Goal: Task Accomplishment & Management: Complete application form

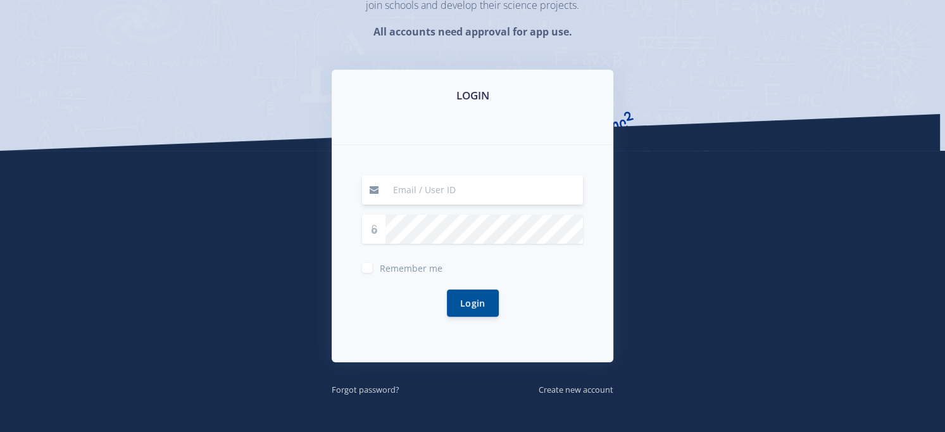
scroll to position [152, 0]
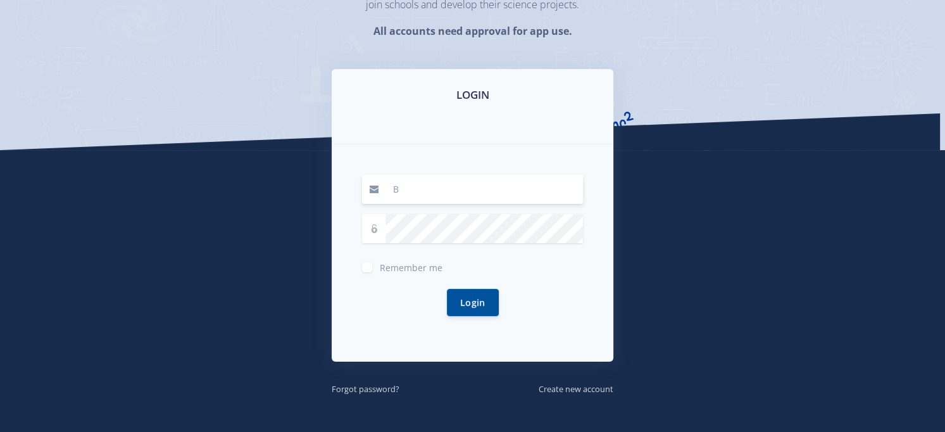
type input "[EMAIL_ADDRESS][DOMAIN_NAME]"
click at [464, 297] on button "Login" at bounding box center [473, 301] width 52 height 27
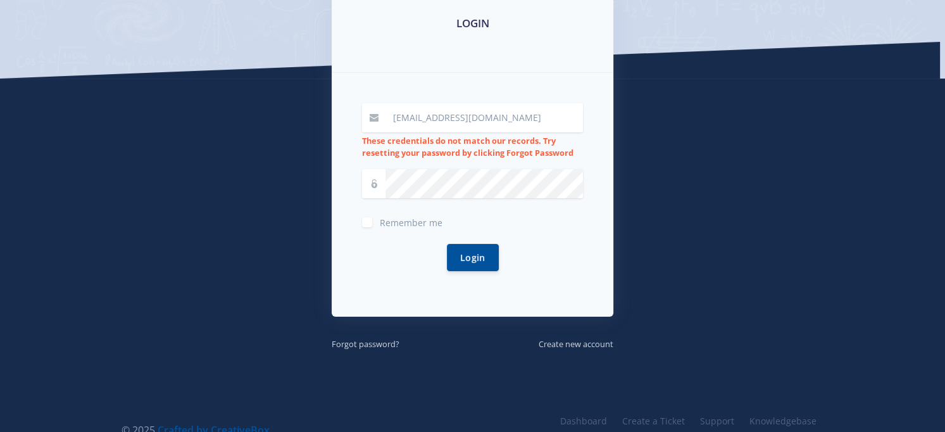
scroll to position [232, 0]
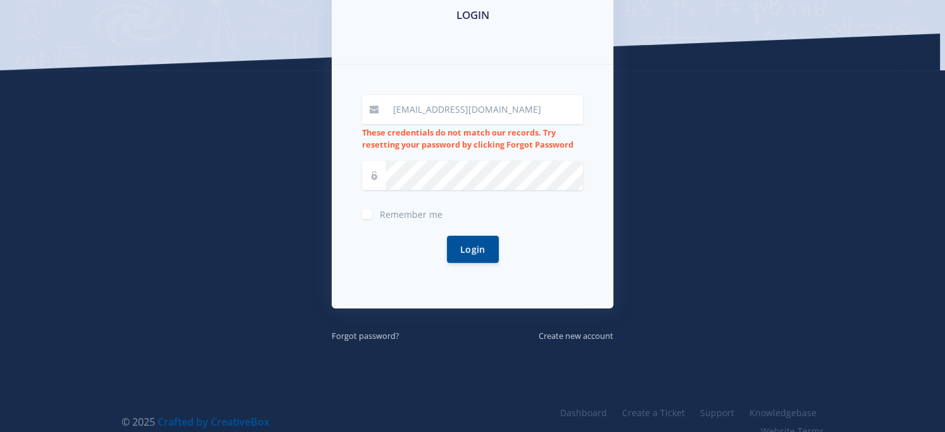
click at [426, 211] on span "Remember me" at bounding box center [411, 214] width 63 height 12
click at [388, 211] on input "Remember me" at bounding box center [384, 209] width 8 height 8
checkbox input "true"
click at [491, 248] on button "Login" at bounding box center [473, 248] width 52 height 27
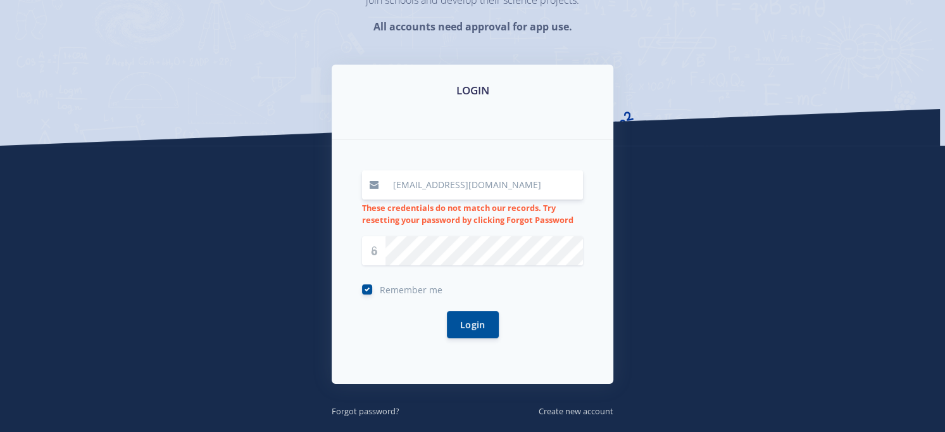
scroll to position [156, 0]
click at [473, 321] on button "Login" at bounding box center [473, 324] width 52 height 27
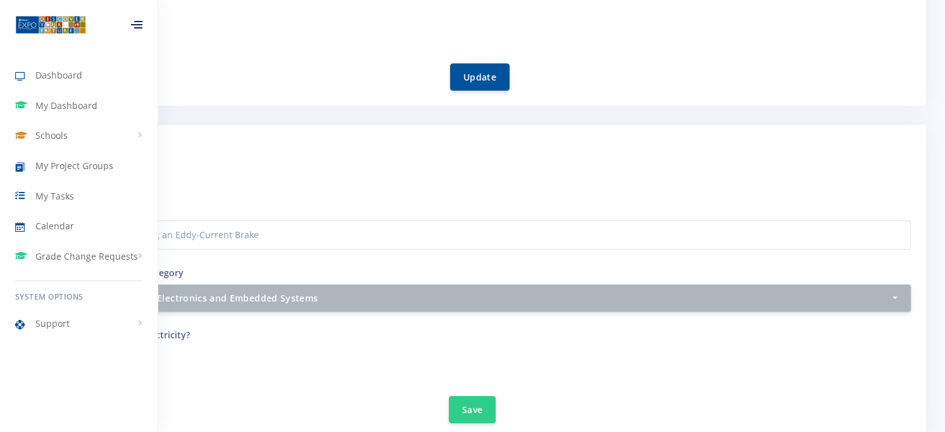
scroll to position [312, 0]
click at [133, 28] on div at bounding box center [136, 25] width 11 height 8
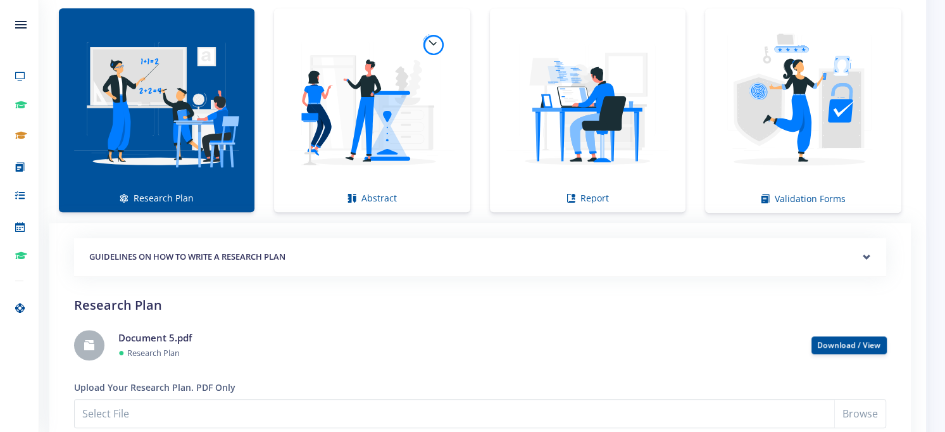
scroll to position [874, 0]
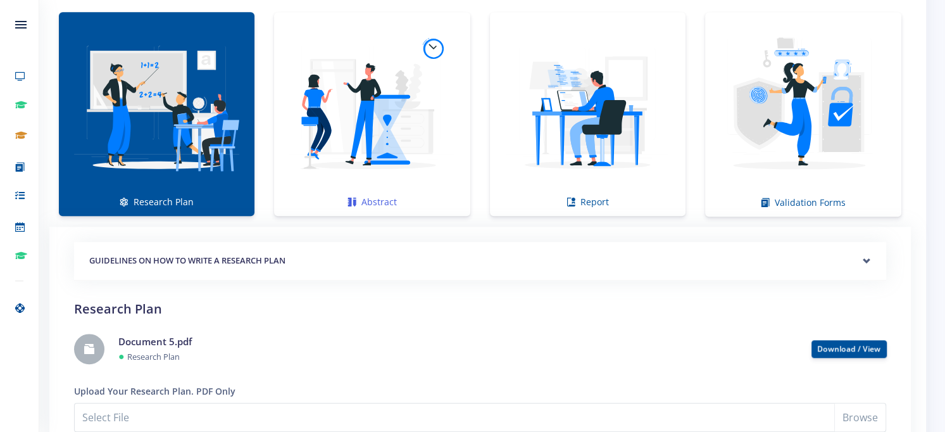
click at [365, 106] on img at bounding box center [371, 107] width 175 height 175
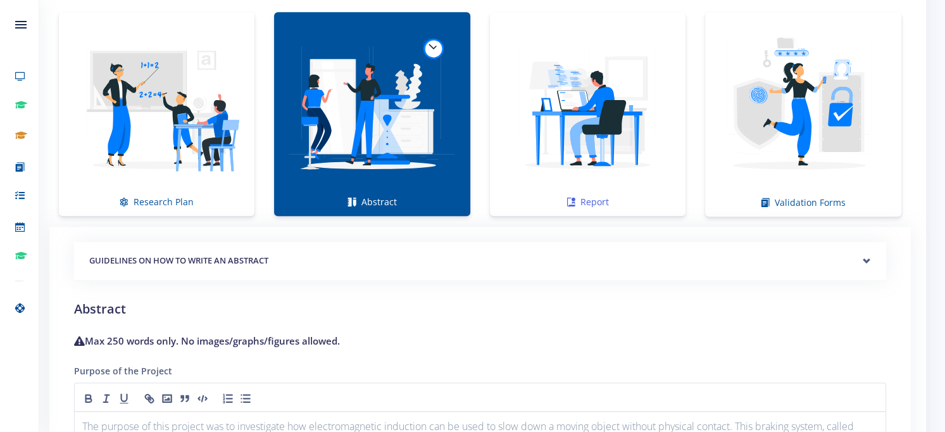
click at [517, 128] on img at bounding box center [587, 107] width 175 height 175
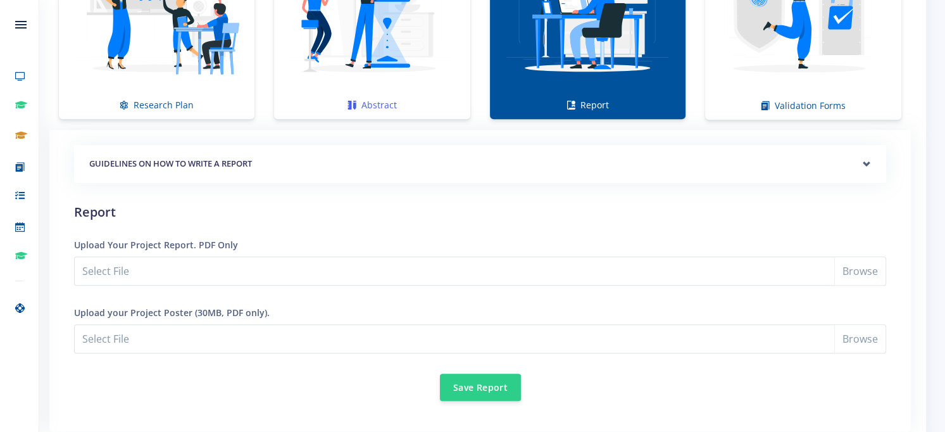
scroll to position [1021, 0]
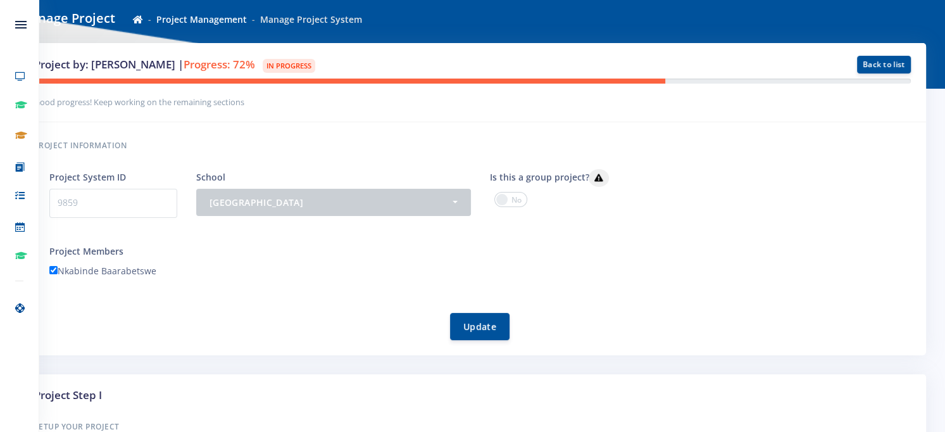
scroll to position [0, 0]
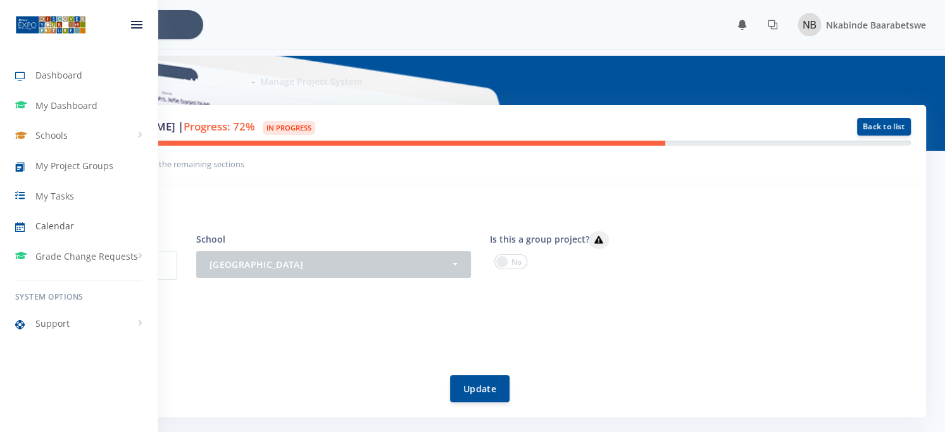
click at [56, 220] on span "Calendar" at bounding box center [54, 225] width 39 height 13
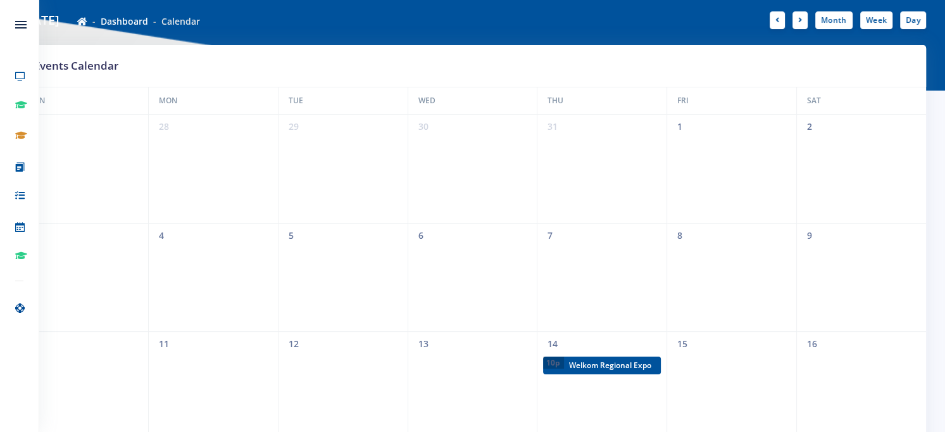
scroll to position [59, 0]
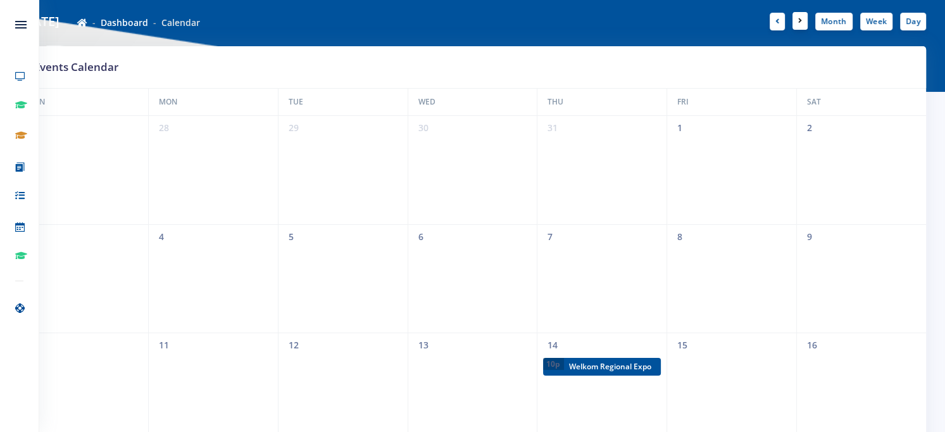
click at [802, 19] on icon at bounding box center [800, 21] width 4 height 8
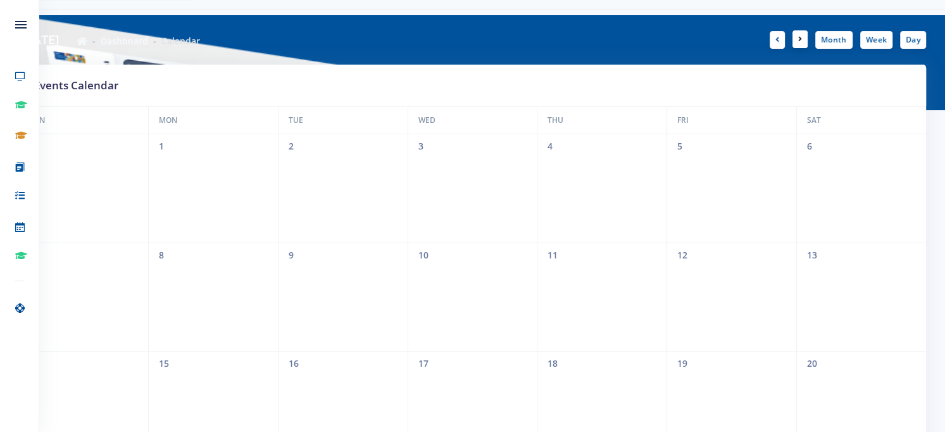
scroll to position [34, 0]
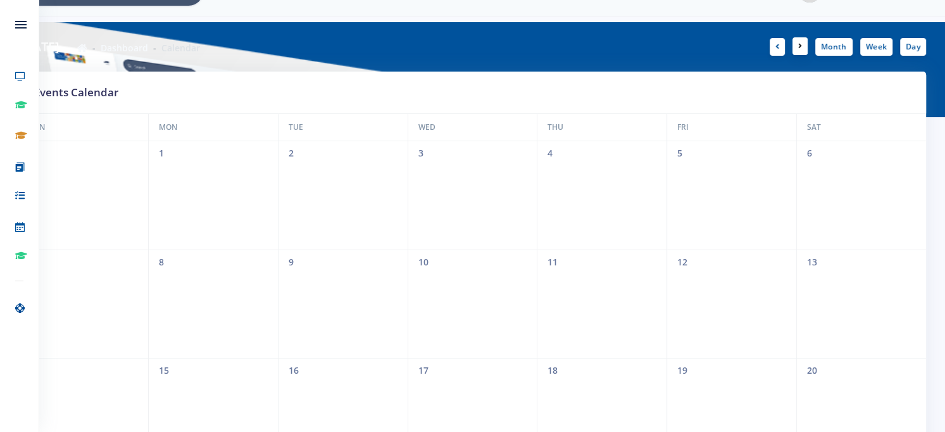
click at [800, 39] on link at bounding box center [799, 46] width 15 height 18
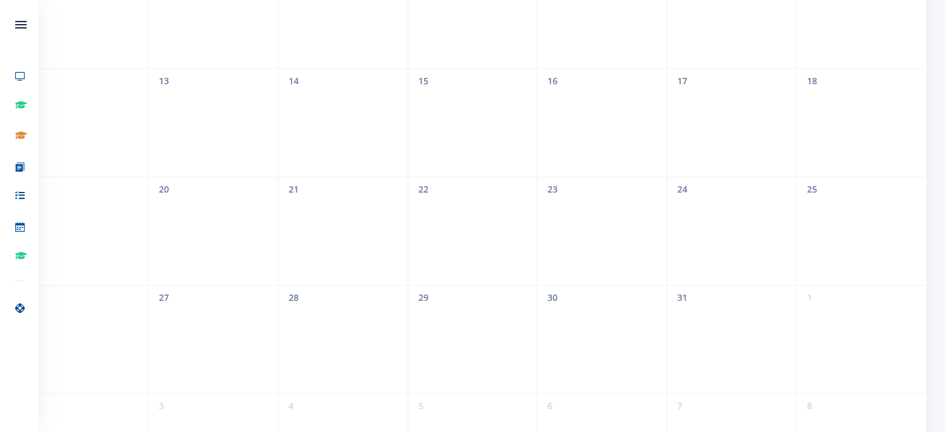
scroll to position [0, 0]
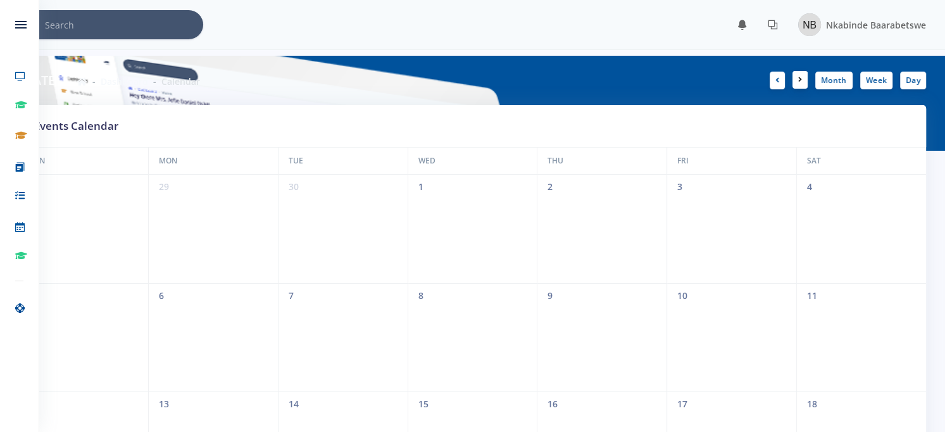
click at [796, 83] on link at bounding box center [799, 80] width 15 height 18
click at [801, 82] on icon at bounding box center [800, 80] width 4 height 8
click at [803, 80] on link at bounding box center [799, 80] width 15 height 18
click at [775, 80] on link at bounding box center [777, 80] width 15 height 18
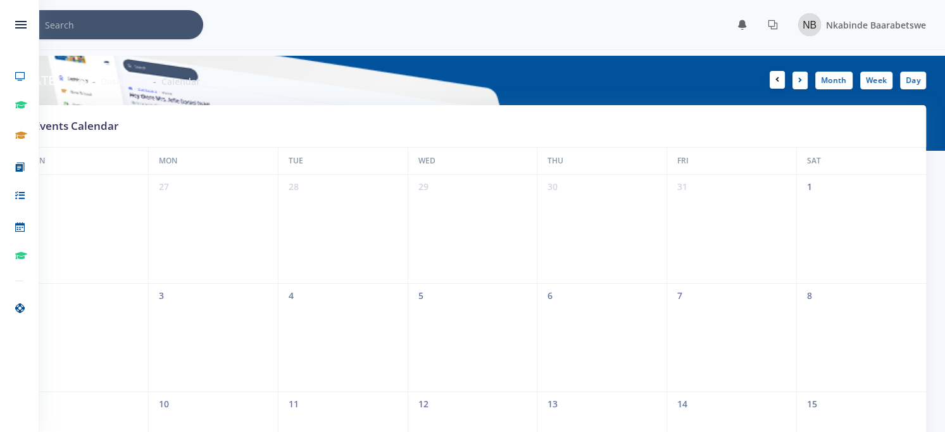
click at [775, 80] on link at bounding box center [777, 80] width 15 height 18
click at [136, 28] on input "text" at bounding box center [124, 24] width 158 height 29
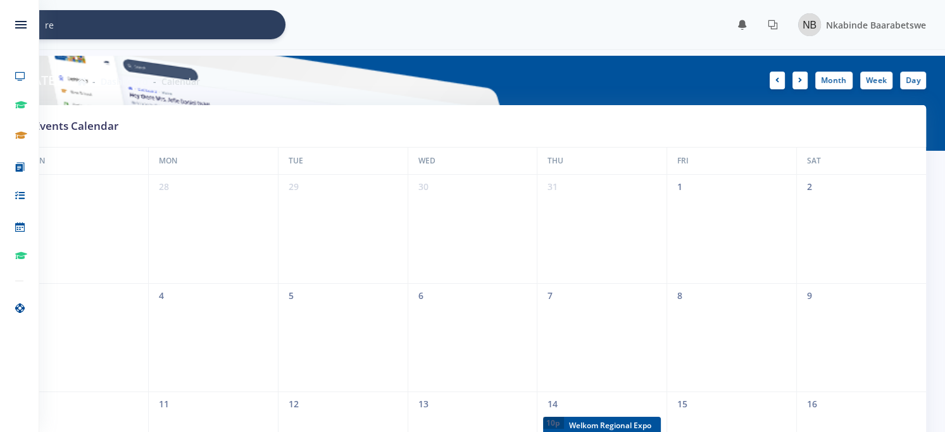
paste input "g"
type input "regional science fair"
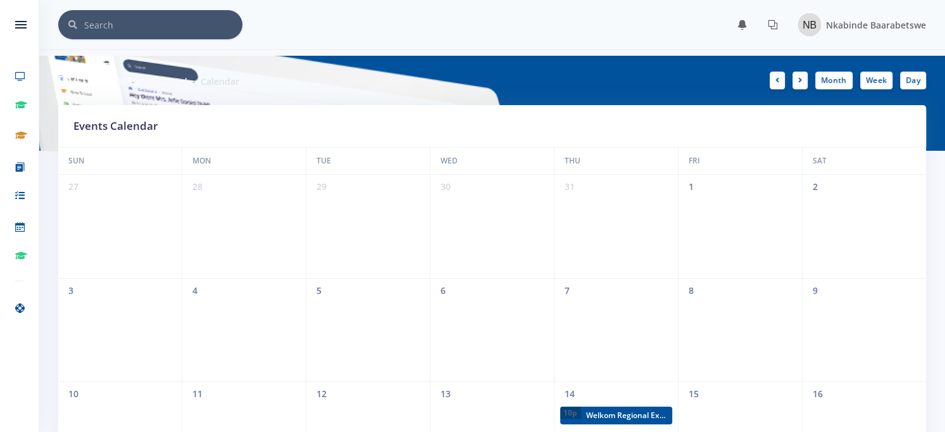
scroll to position [9, 9]
click at [194, 23] on input "text" at bounding box center [163, 24] width 158 height 29
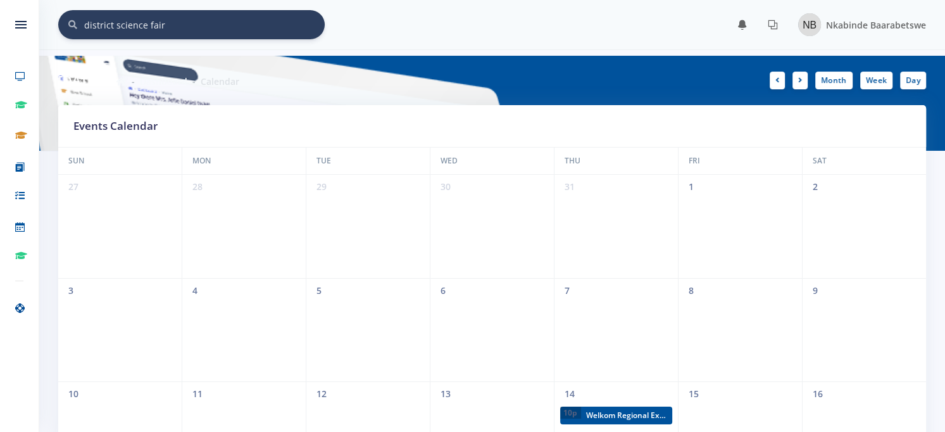
type input "district science fair"
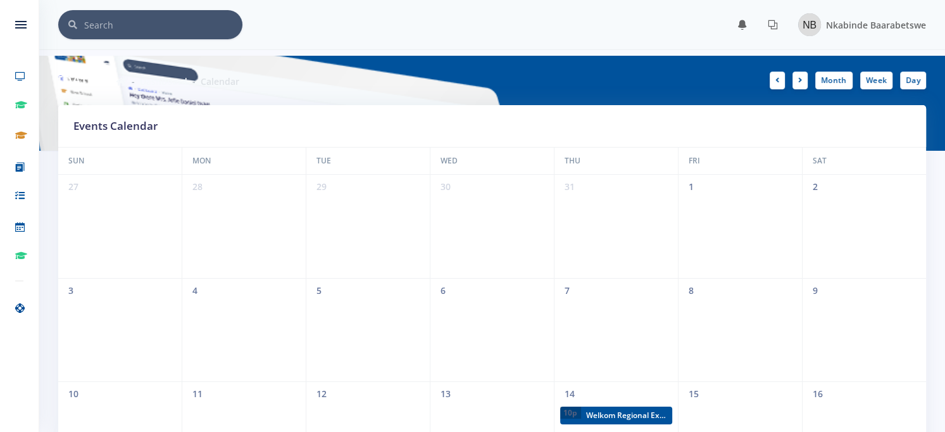
scroll to position [9, 9]
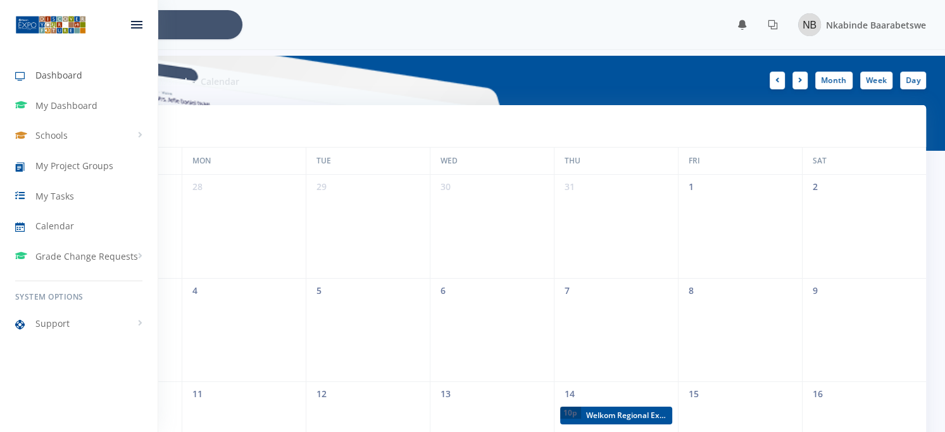
click at [53, 65] on link "Dashboard" at bounding box center [79, 75] width 158 height 29
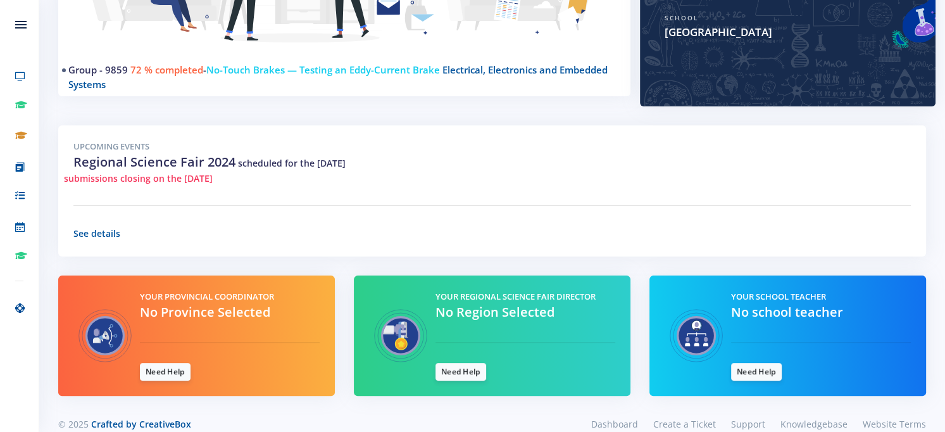
scroll to position [316, 0]
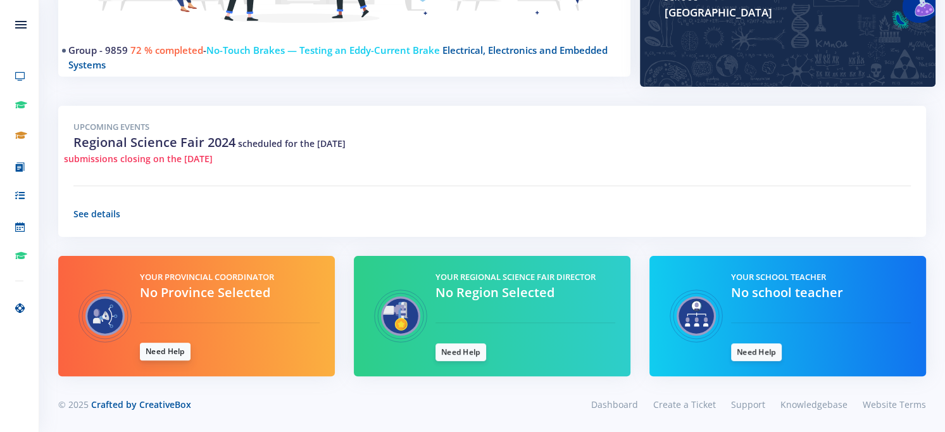
click at [172, 351] on link "Need Help" at bounding box center [165, 351] width 51 height 18
click at [135, 311] on div "Your Provincial Coordinator No Province Selected Need Help" at bounding box center [229, 316] width 199 height 91
click at [167, 293] on span "No Province Selected" at bounding box center [205, 292] width 130 height 17
click at [279, 314] on div "Your Provincial Coordinator No Province Selected Need Help" at bounding box center [229, 316] width 199 height 91
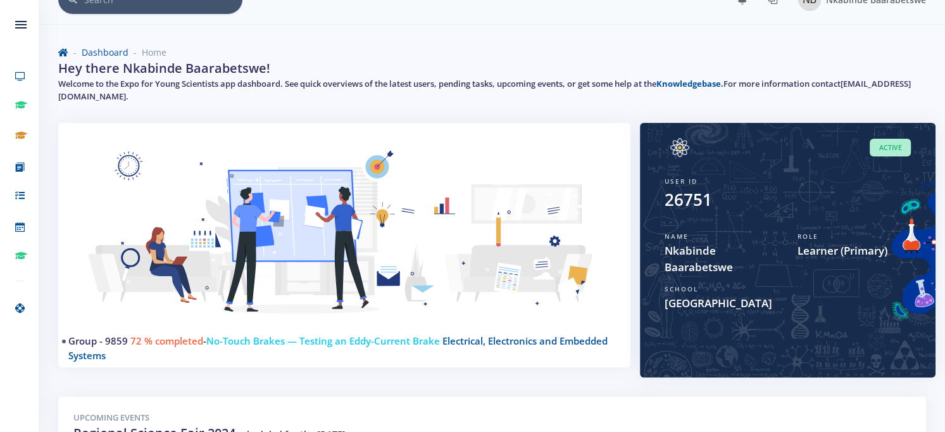
scroll to position [0, 0]
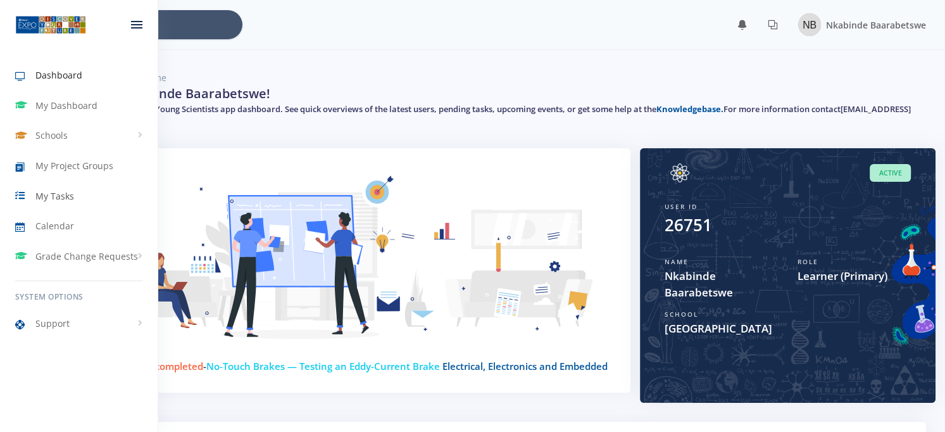
click at [67, 196] on span "My Tasks" at bounding box center [54, 195] width 39 height 13
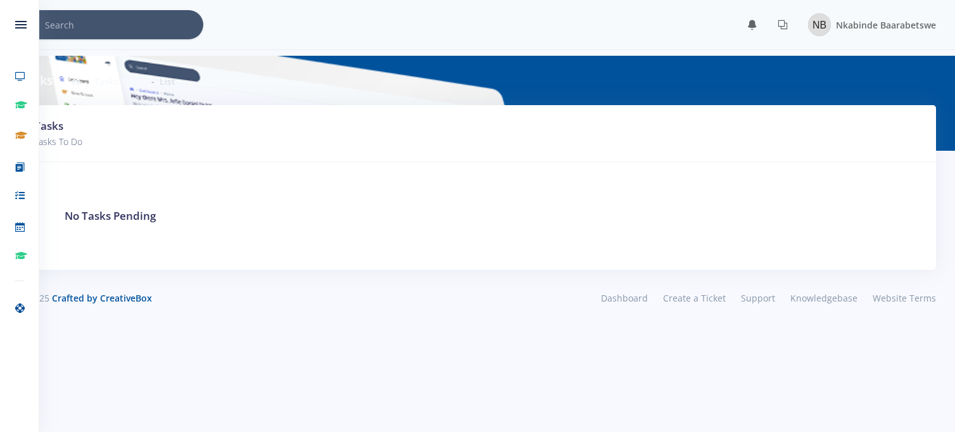
scroll to position [9, 9]
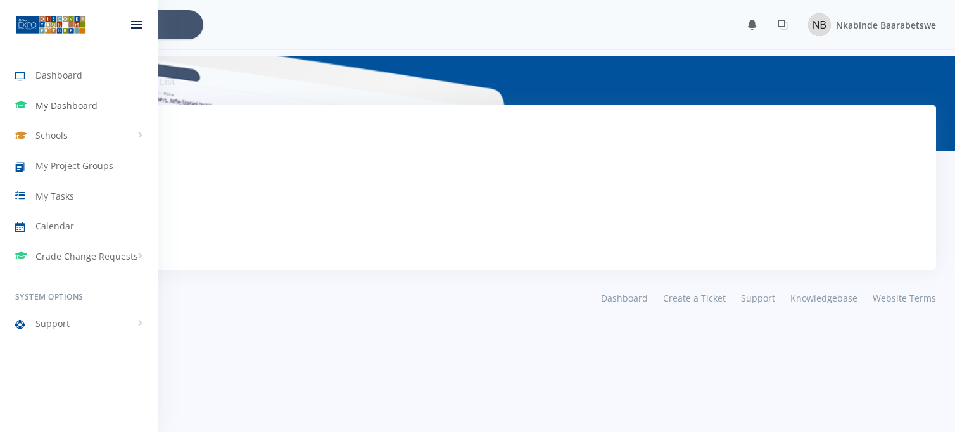
click at [68, 103] on span "My Dashboard" at bounding box center [66, 105] width 62 height 13
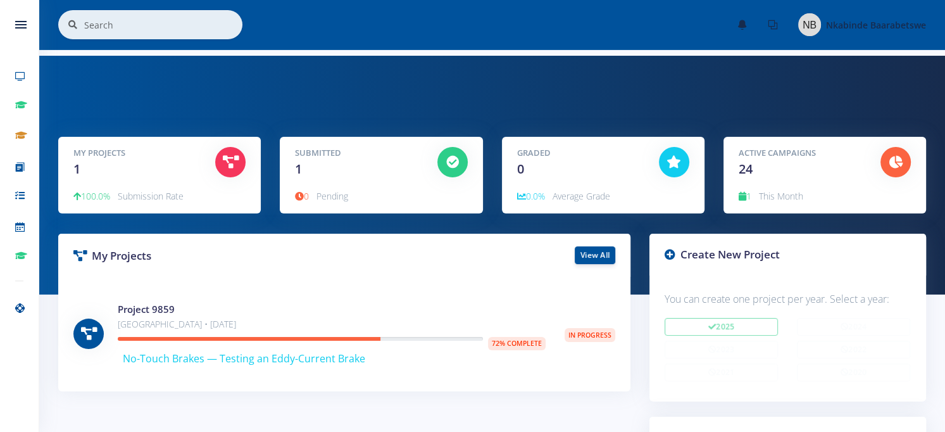
scroll to position [9, 9]
click at [848, 20] on span "Nkabinde Baarabetswe" at bounding box center [876, 25] width 100 height 12
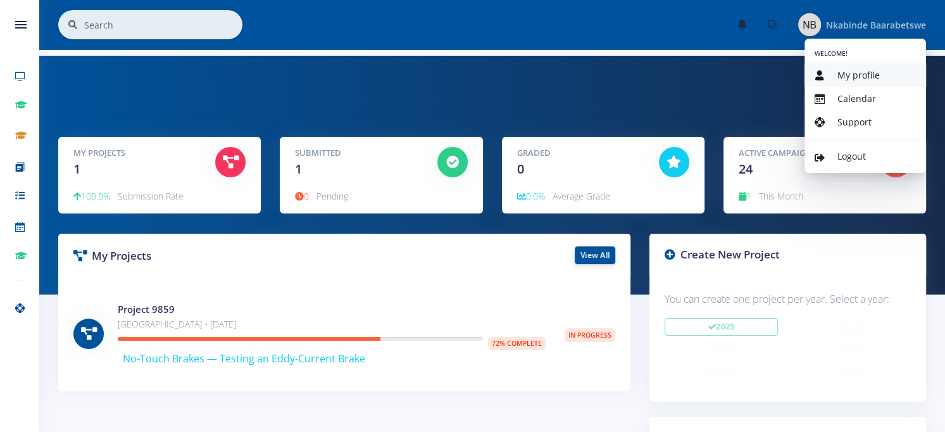
click at [879, 78] on link "My profile" at bounding box center [866, 74] width 122 height 23
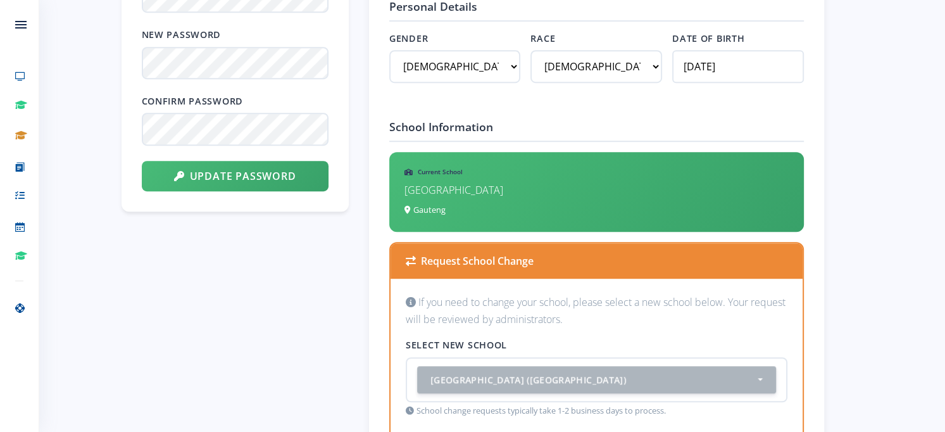
scroll to position [747, 0]
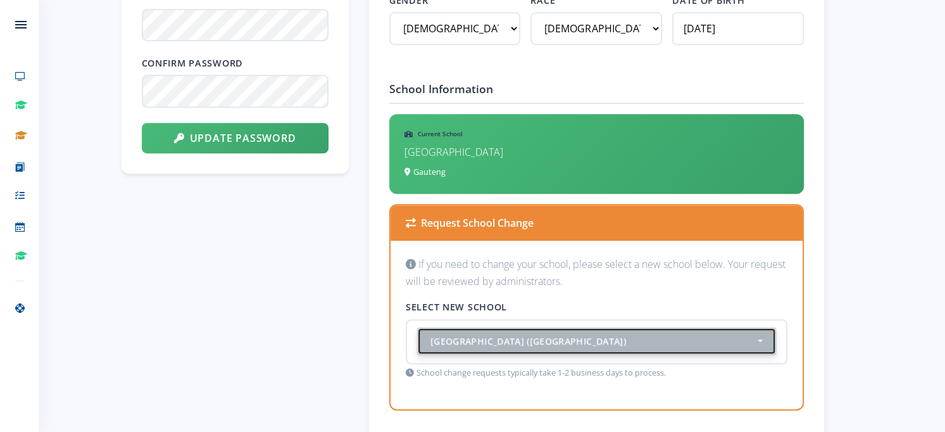
click at [757, 337] on button "Freeway Park Primary School (Gauteng)" at bounding box center [596, 340] width 359 height 27
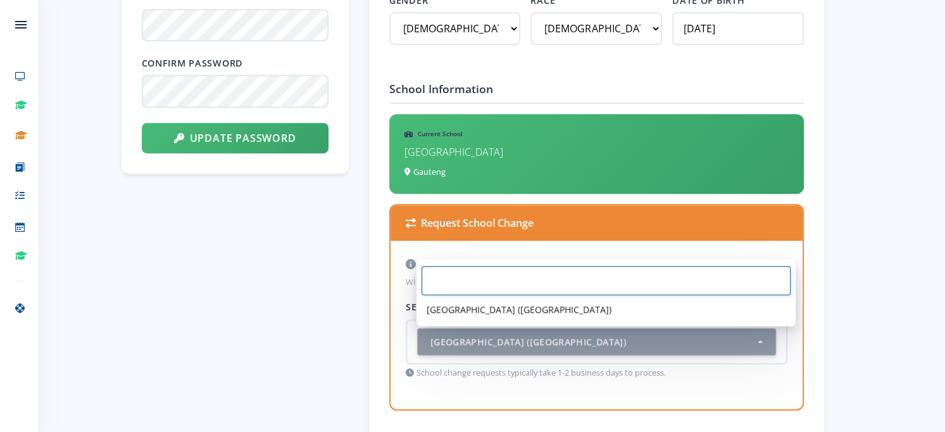
type input "e"
paste input "h"
type input "h"
paste input "h"
type input "h"
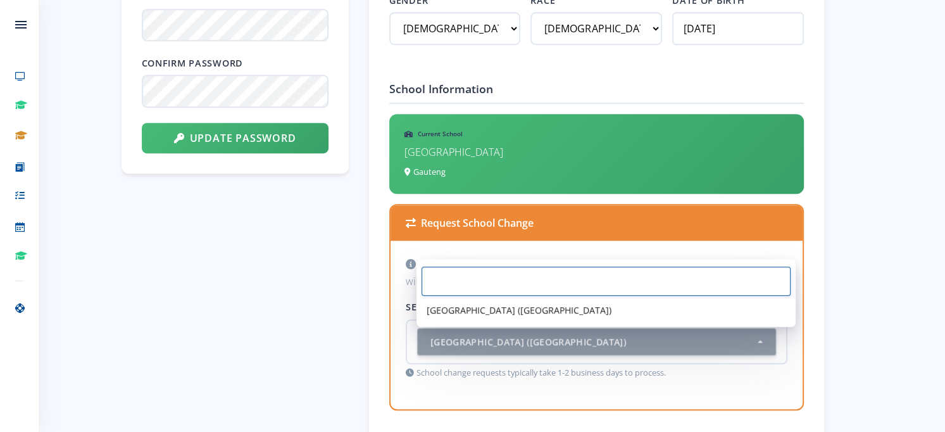
paste input "H"
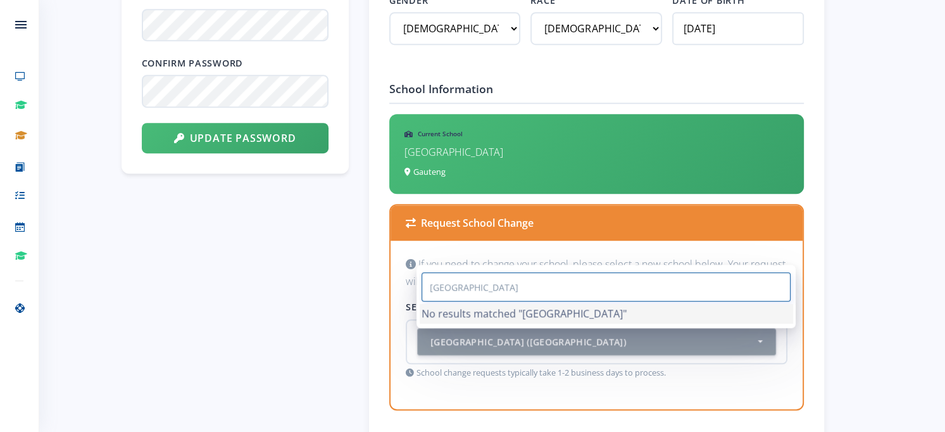
type input "Hoerskool Elspark"
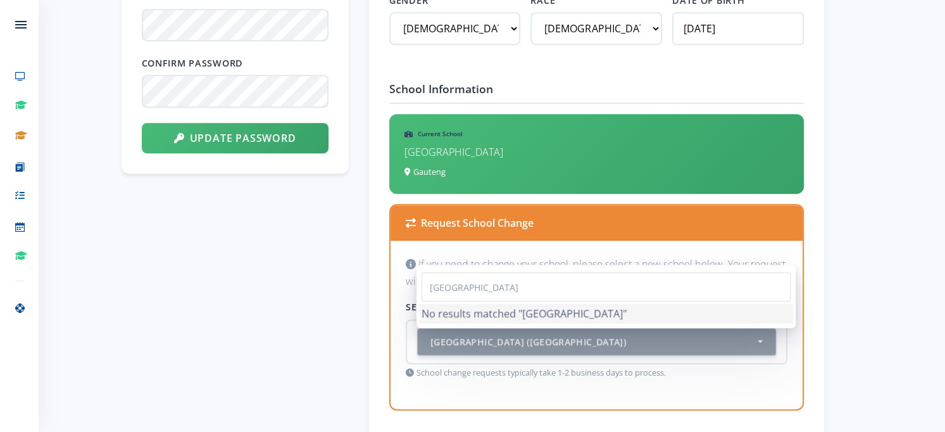
click at [627, 358] on div "Freeway Park Primary School (Gauteng) Freeway Park Primary School (Gauteng) Hoe…" at bounding box center [597, 341] width 382 height 45
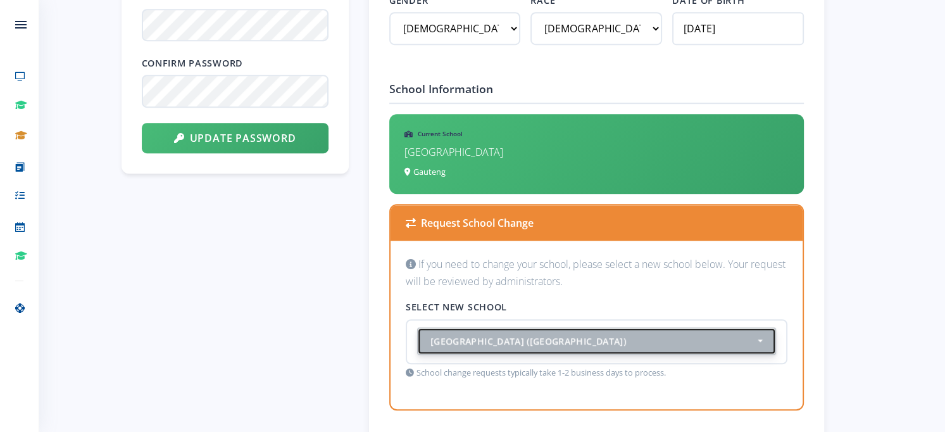
click at [654, 341] on div "Freeway Park Primary School (Gauteng)" at bounding box center [592, 340] width 325 height 13
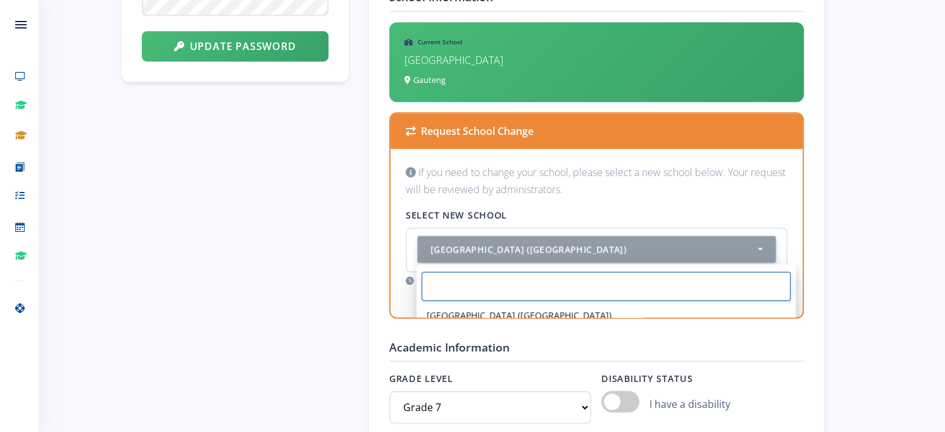
scroll to position [839, 0]
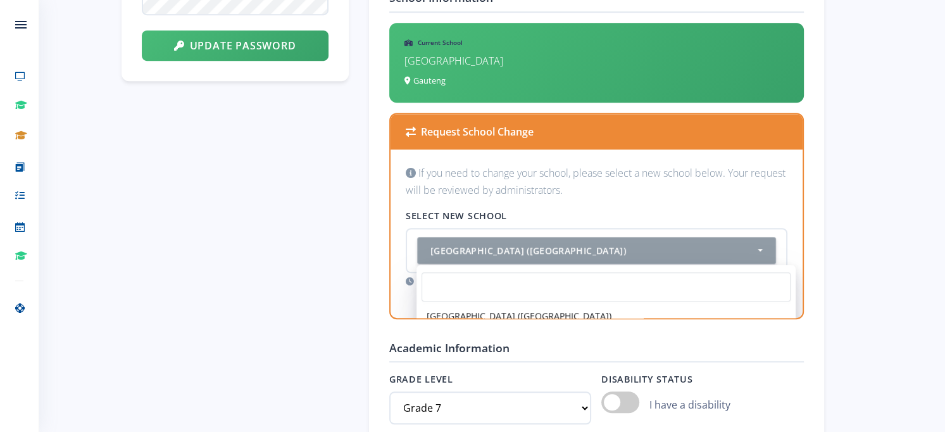
click at [838, 296] on div "Nkabinde Baarabetswe Learner Freeway Park Primary School 1 Projects 0 Completed…" at bounding box center [472, 284] width 945 height 2074
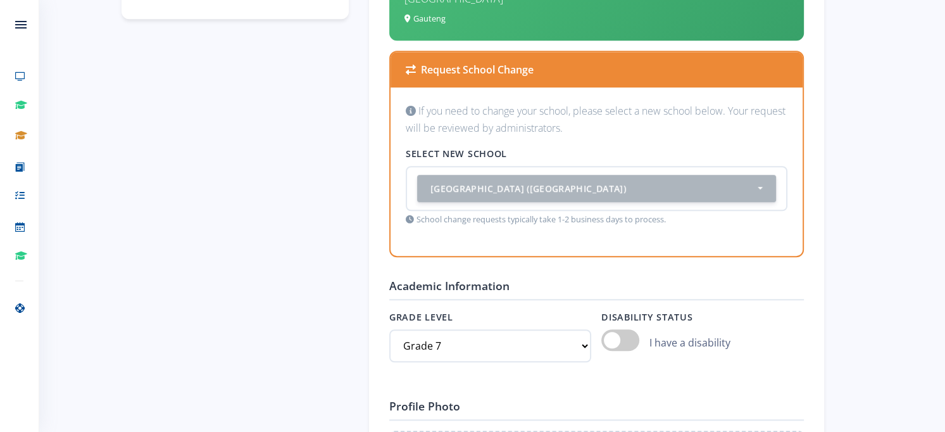
scroll to position [920, 0]
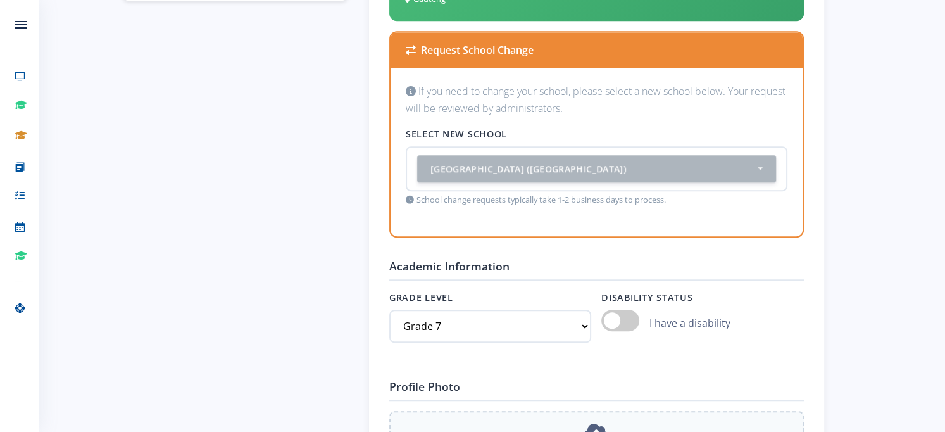
click at [578, 38] on div "Request School Change" at bounding box center [597, 49] width 412 height 35
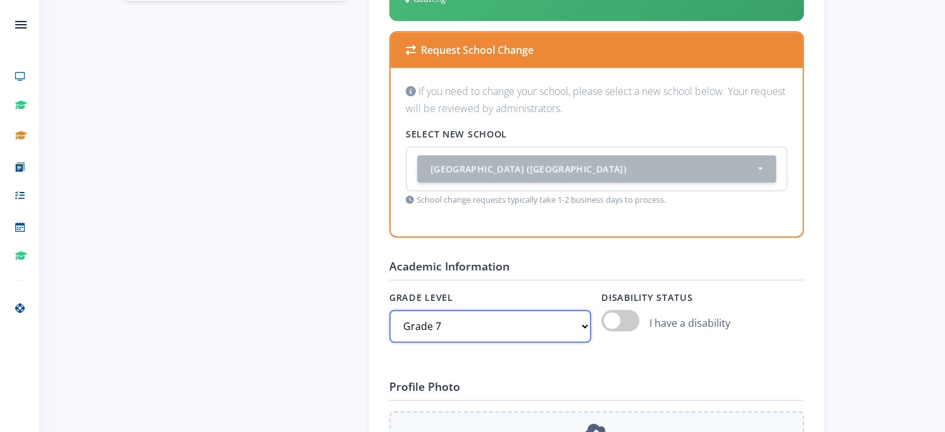
click at [553, 321] on select "Select grade Grade 4 Grade 5 Grade 6 Grade 7" at bounding box center [490, 326] width 202 height 33
select select "Grade 8"
click at [389, 310] on select "Select grade Grade 4 Grade 5 Grade 6 Grade 7" at bounding box center [490, 326] width 202 height 33
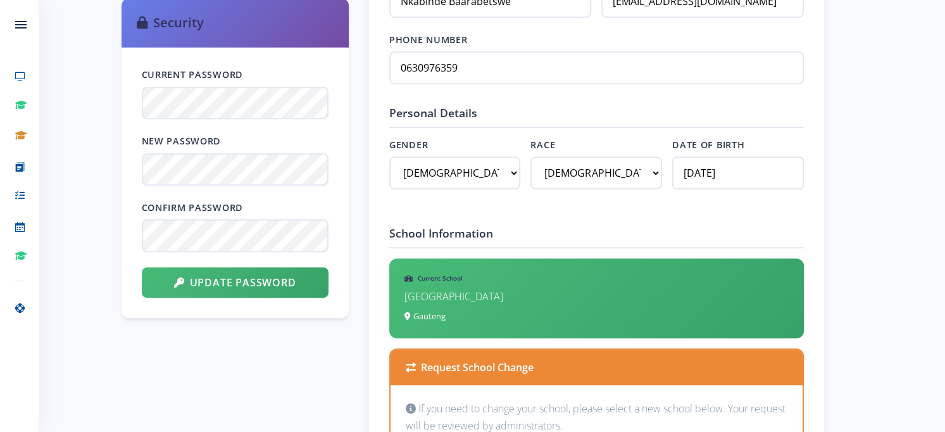
scroll to position [611, 0]
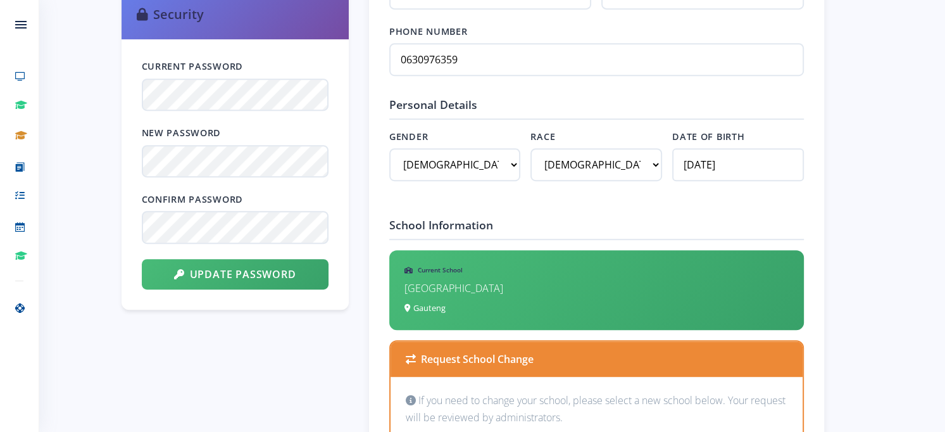
click at [674, 304] on div "Current School Freeway Park Primary School Gauteng" at bounding box center [596, 290] width 415 height 80
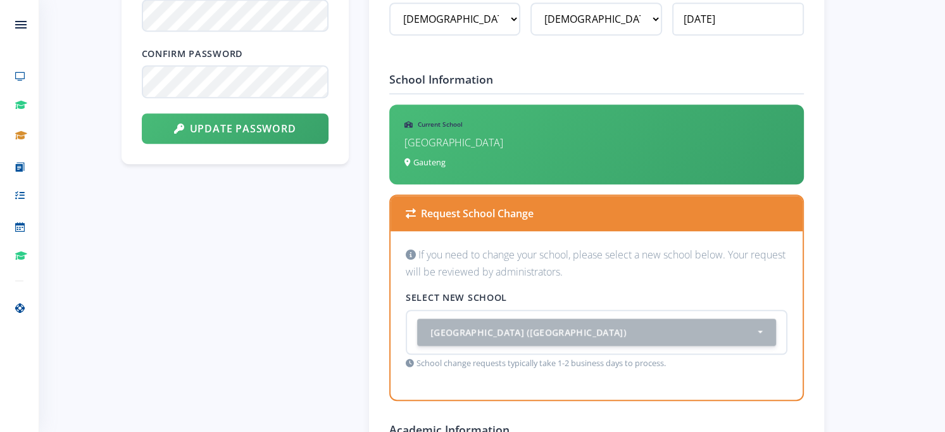
scroll to position [772, 0]
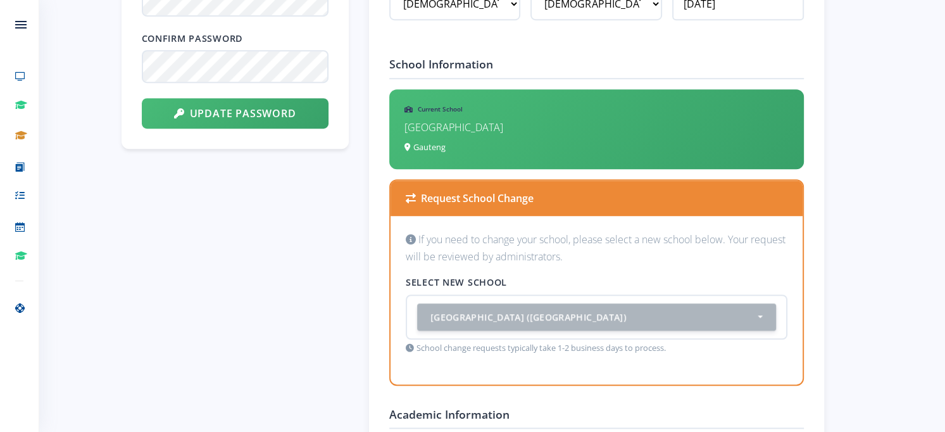
click at [470, 190] on div "Request School Change" at bounding box center [597, 197] width 412 height 35
click at [405, 192] on div "Request School Change" at bounding box center [597, 197] width 412 height 35
click at [423, 237] on p "If you need to change your school, please select a new school below. Your reque…" at bounding box center [597, 248] width 382 height 34
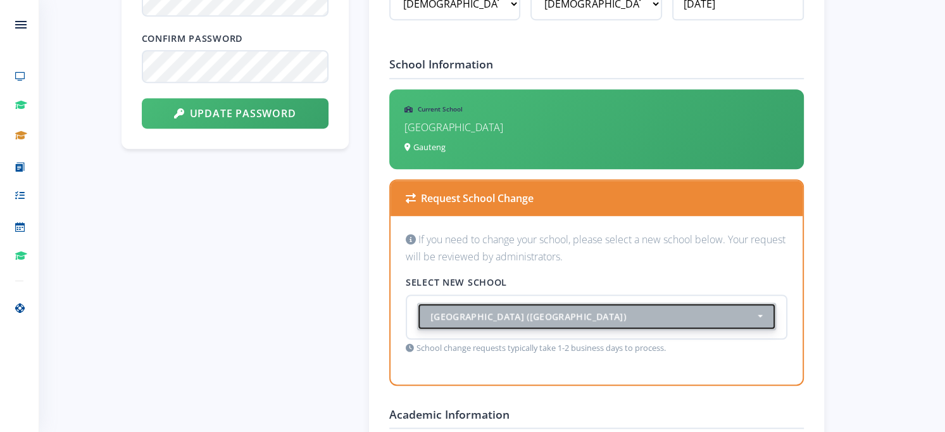
click at [702, 315] on div "Freeway Park Primary School (Gauteng)" at bounding box center [592, 316] width 325 height 13
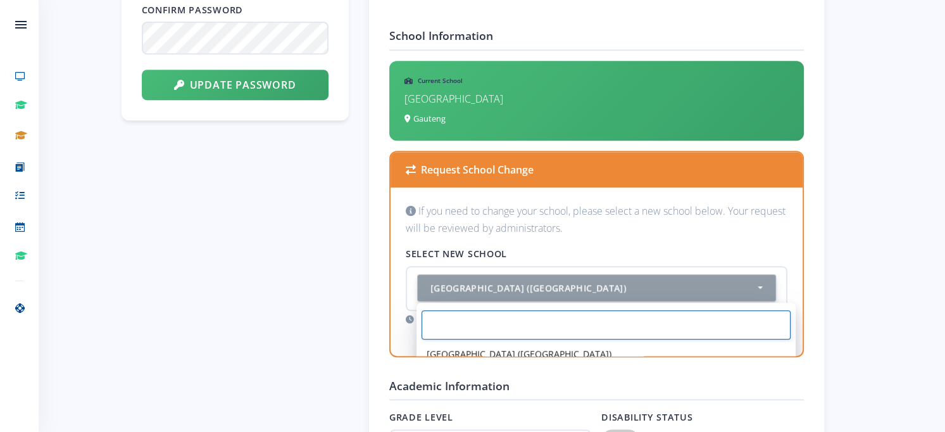
scroll to position [801, 0]
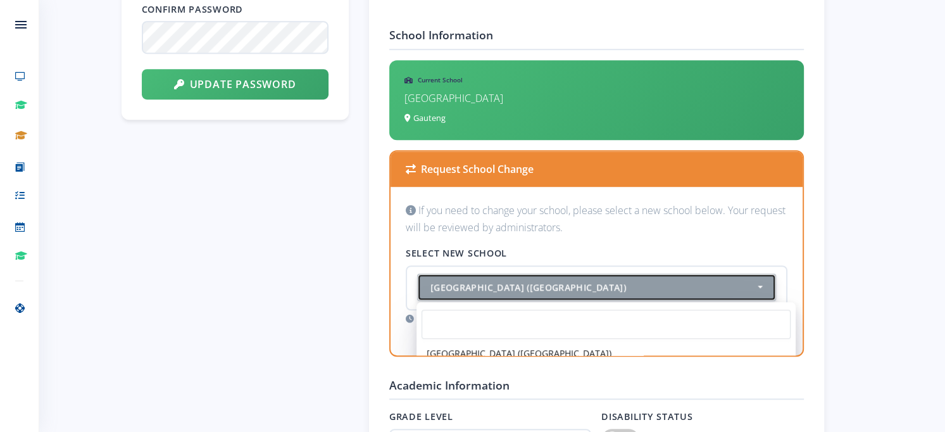
click at [720, 280] on div "Freeway Park Primary School (Gauteng)" at bounding box center [592, 286] width 325 height 13
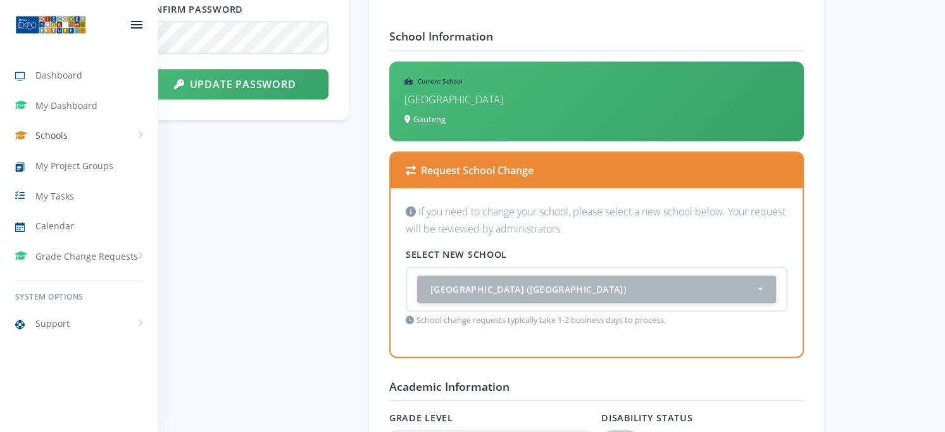
click at [46, 139] on span "Schools" at bounding box center [51, 134] width 32 height 13
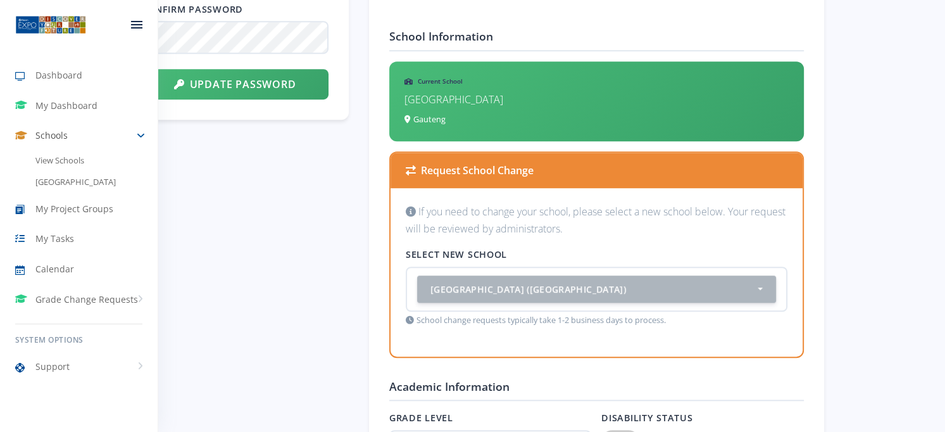
click at [46, 139] on span "Schools" at bounding box center [51, 134] width 32 height 13
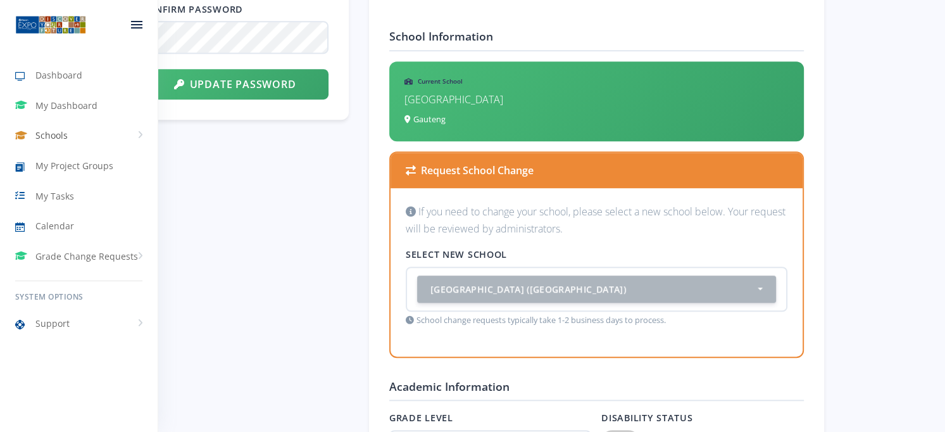
click at [46, 138] on span "Schools" at bounding box center [51, 134] width 32 height 13
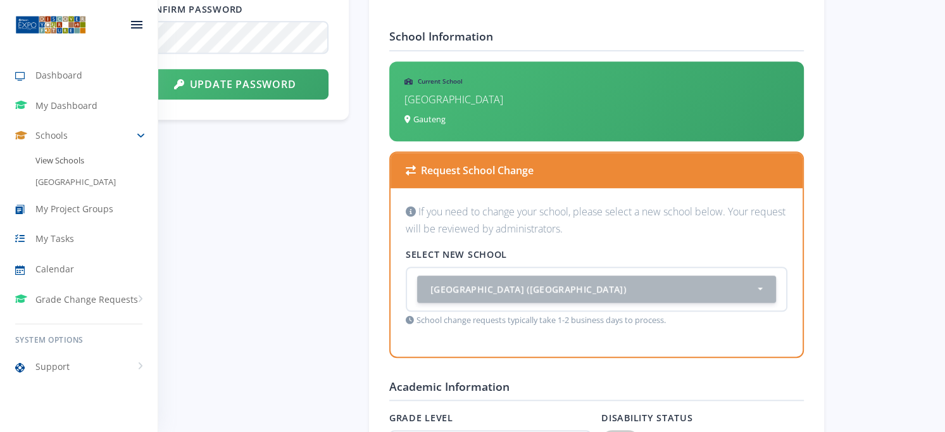
click at [53, 153] on link "View Schools" at bounding box center [79, 161] width 158 height 22
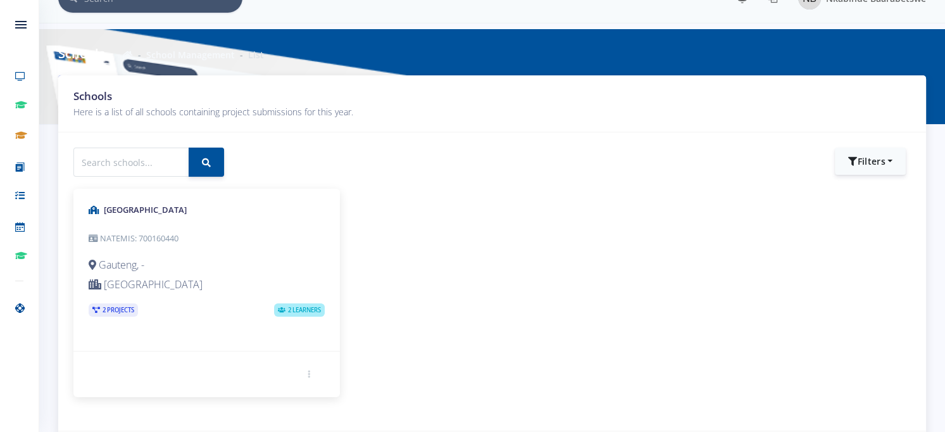
scroll to position [78, 0]
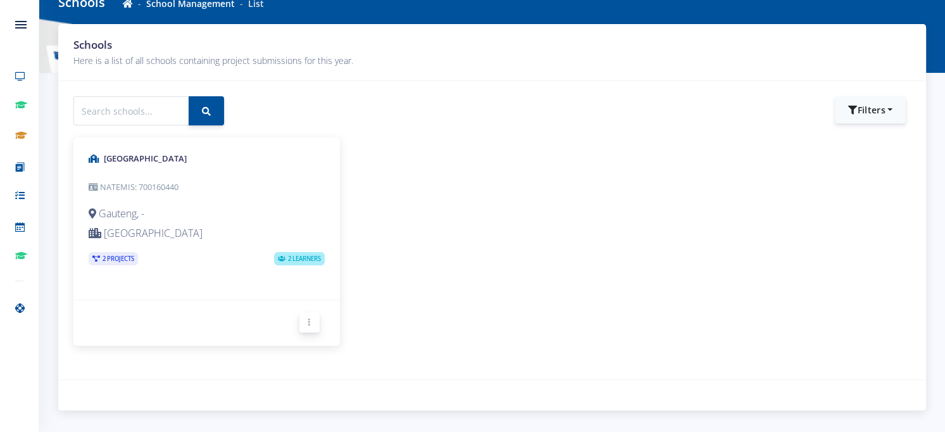
click at [308, 316] on link at bounding box center [309, 322] width 20 height 20
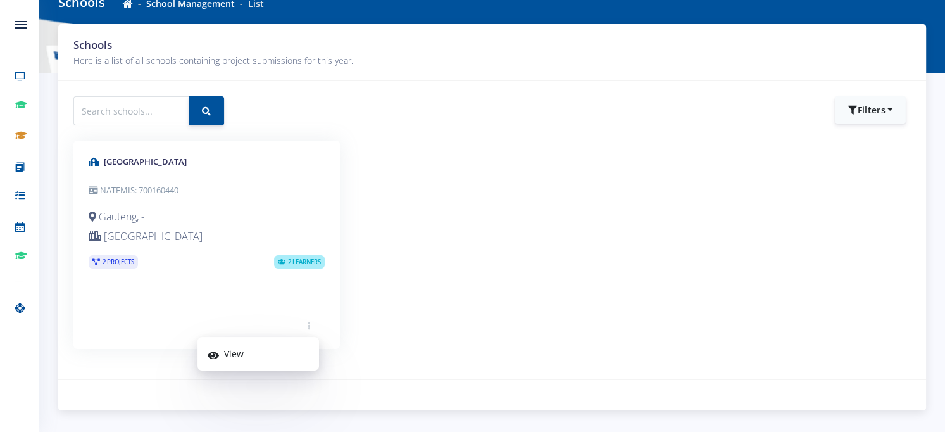
click at [395, 293] on div "Freeway Park Primary School NATEMIS: 700160440 Gauteng, - Ekurhuleni Metropolit…" at bounding box center [492, 252] width 856 height 223
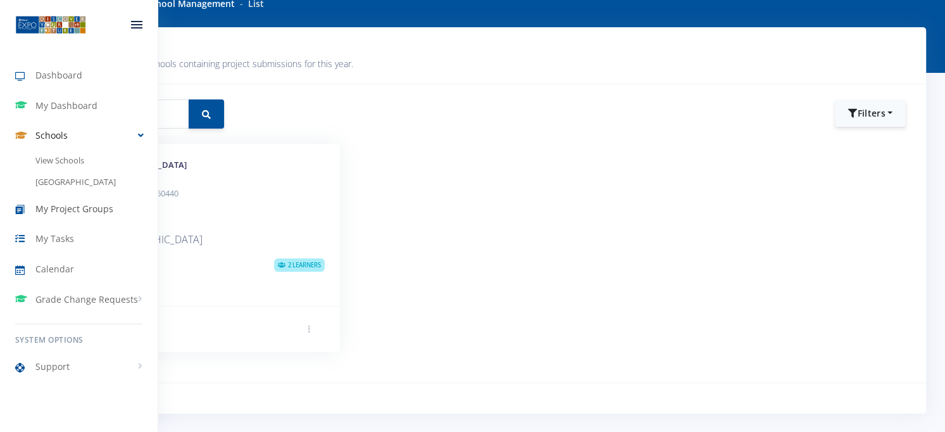
click at [76, 215] on span "My Project Groups" at bounding box center [74, 208] width 78 height 13
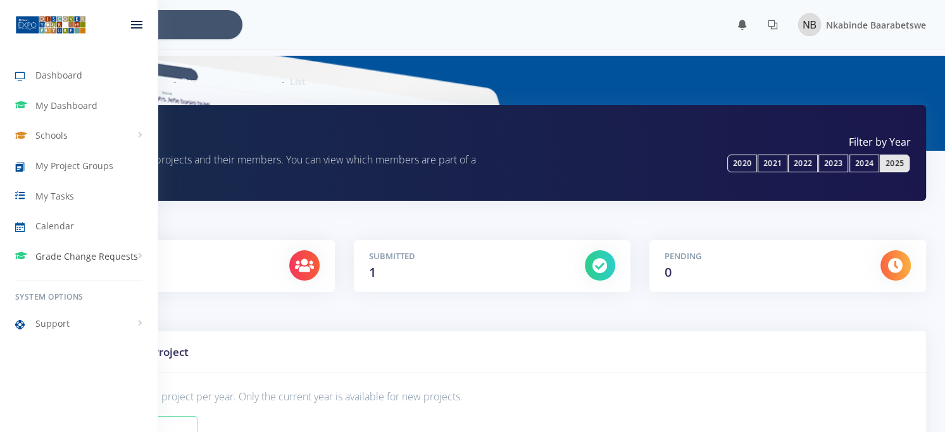
click at [65, 253] on span "Grade Change Requests" at bounding box center [86, 255] width 103 height 13
click at [79, 311] on span "New Request" at bounding box center [81, 307] width 50 height 13
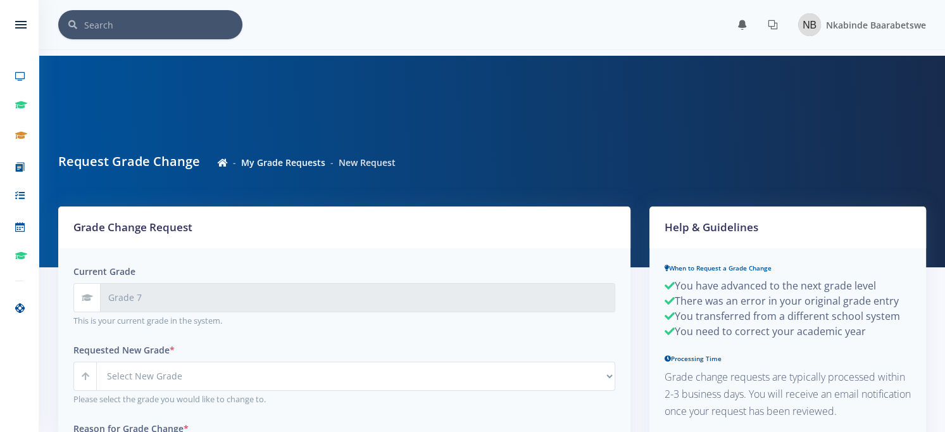
scroll to position [9, 9]
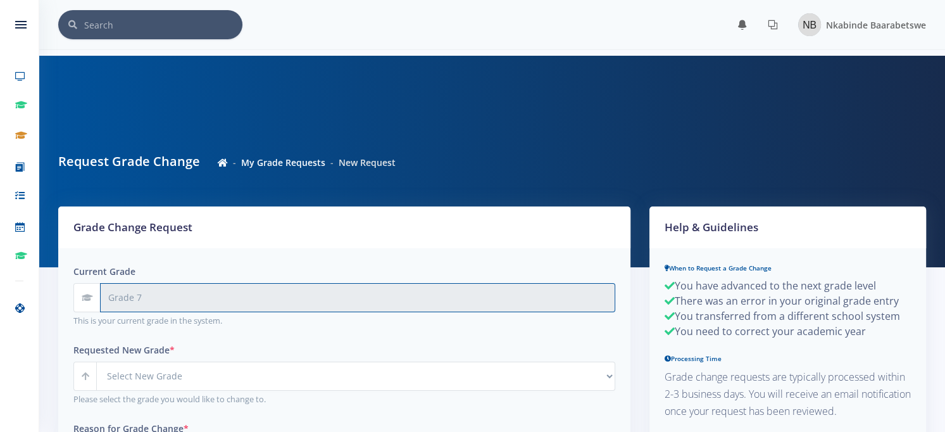
click at [275, 297] on input "Grade 7" at bounding box center [357, 297] width 515 height 29
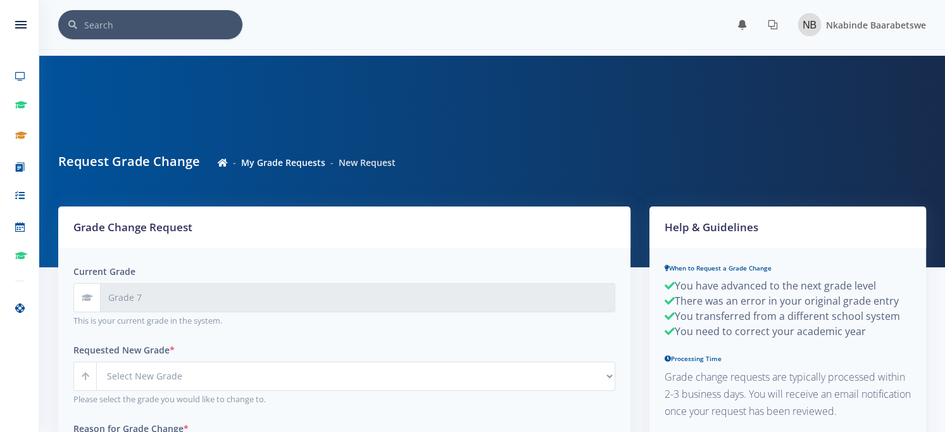
click at [86, 304] on span at bounding box center [86, 297] width 27 height 29
click at [339, 236] on div "Grade Change Request" at bounding box center [344, 227] width 572 height 42
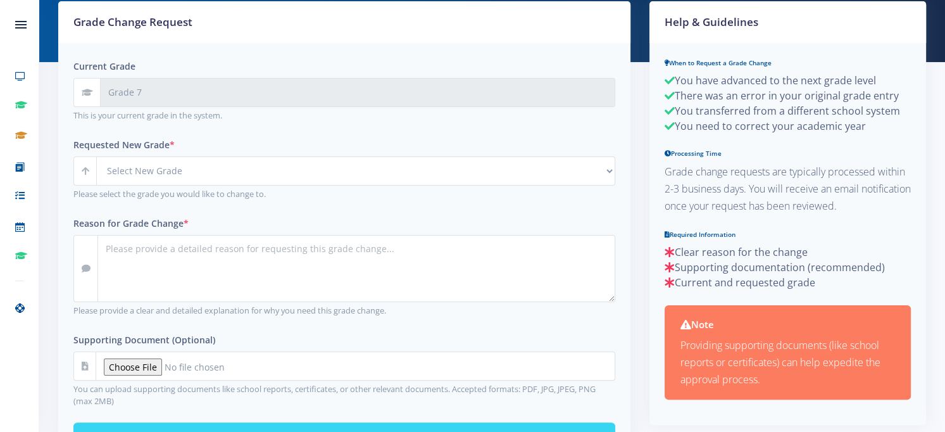
scroll to position [211, 0]
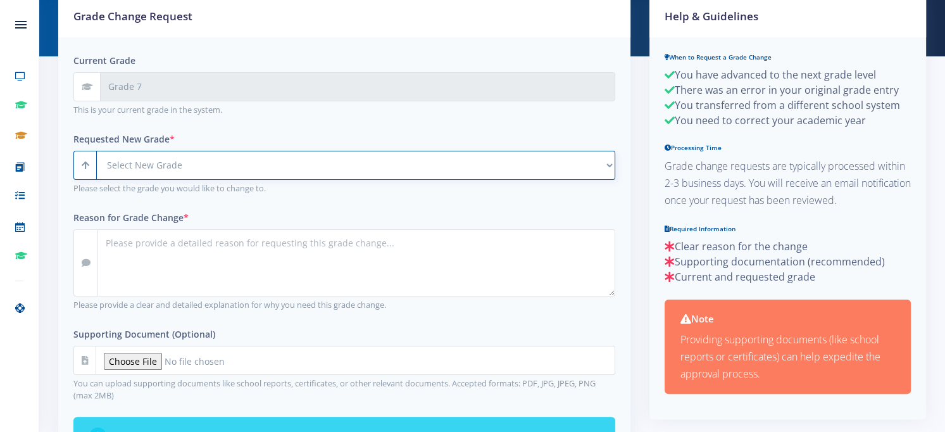
click at [295, 154] on select "Select New Grade Grade 4 Grade 5 Grade 6 Grade 7 Grade 8" at bounding box center [355, 165] width 519 height 29
select select "Grade 8"
click at [96, 151] on select "Select New Grade Grade 4 Grade 5 Grade 6 Grade 7 Grade 8" at bounding box center [355, 165] width 519 height 29
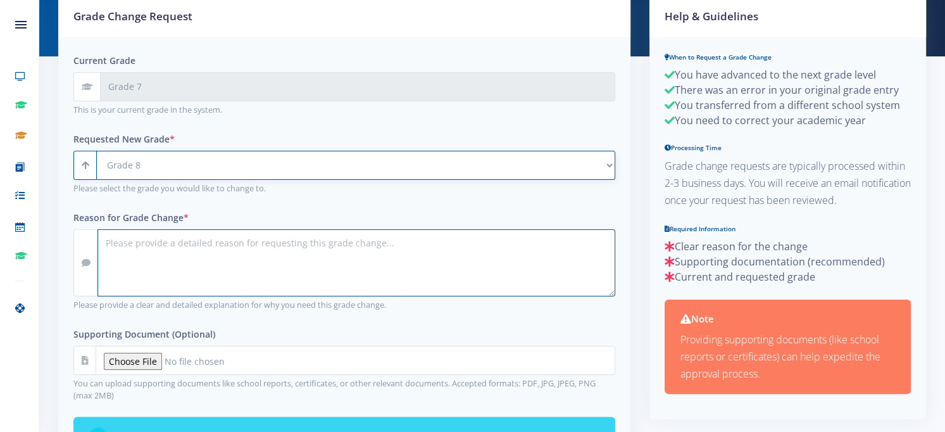
click at [242, 241] on textarea "Reason for Grade Change *" at bounding box center [356, 262] width 518 height 67
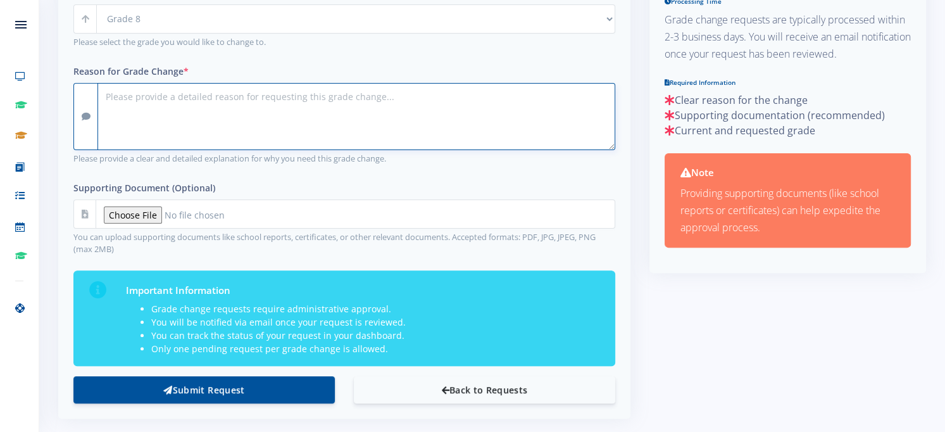
scroll to position [361, 0]
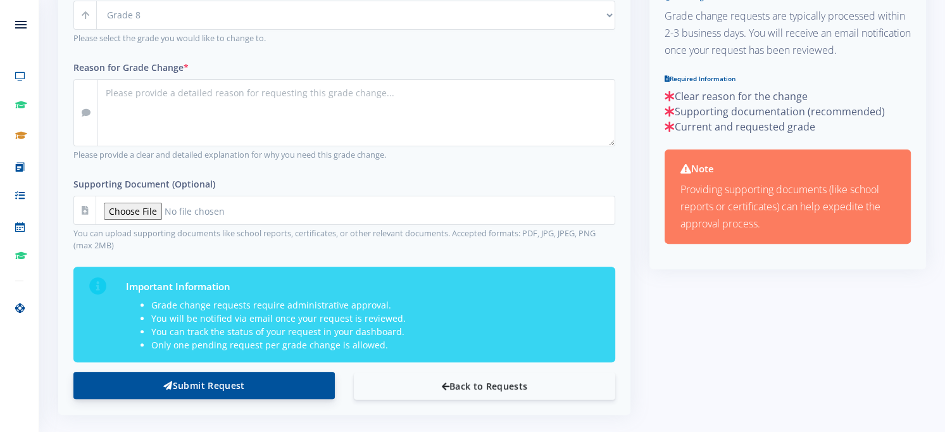
click at [205, 390] on button "Submit Request" at bounding box center [203, 385] width 261 height 27
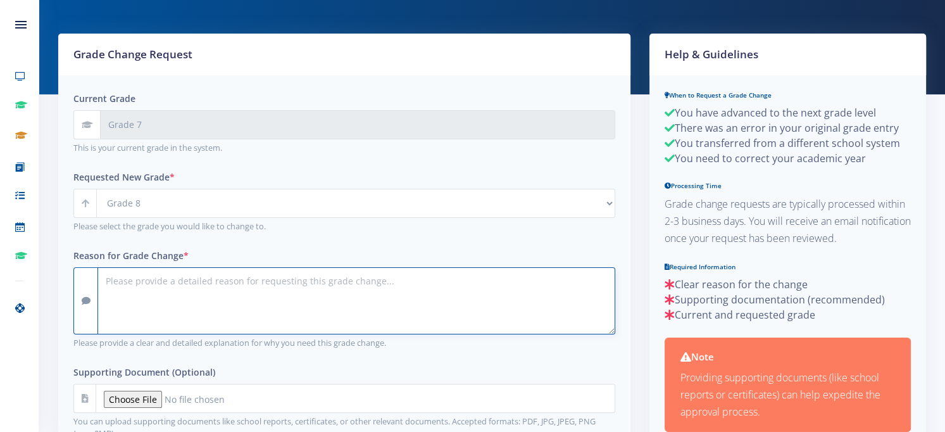
scroll to position [175, 0]
